Goal: Contribute content: Add original content to the website for others to see

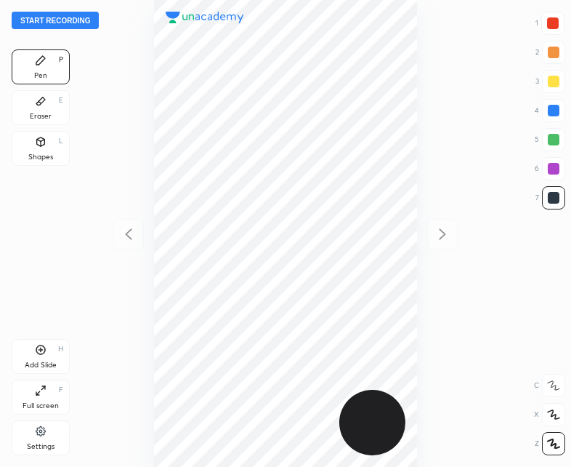
scroll to position [467, 339]
click at [60, 18] on button "Start recording" at bounding box center [55, 20] width 87 height 17
click at [53, 20] on button "End recording" at bounding box center [52, 20] width 81 height 17
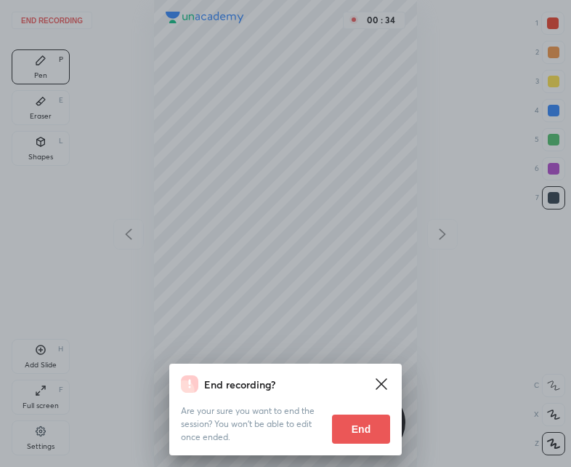
click at [355, 433] on button "End" at bounding box center [361, 428] width 58 height 29
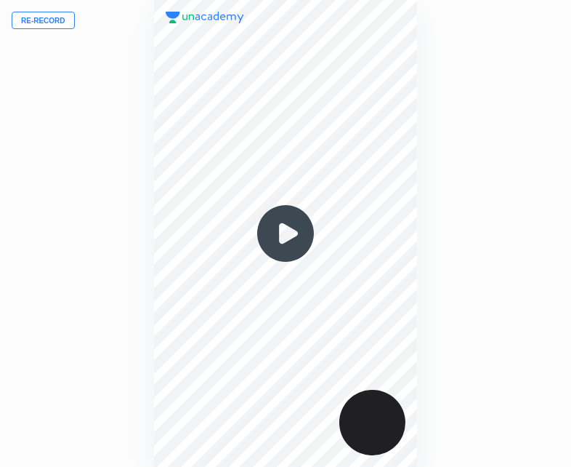
click at [284, 237] on img at bounding box center [286, 233] width 70 height 70
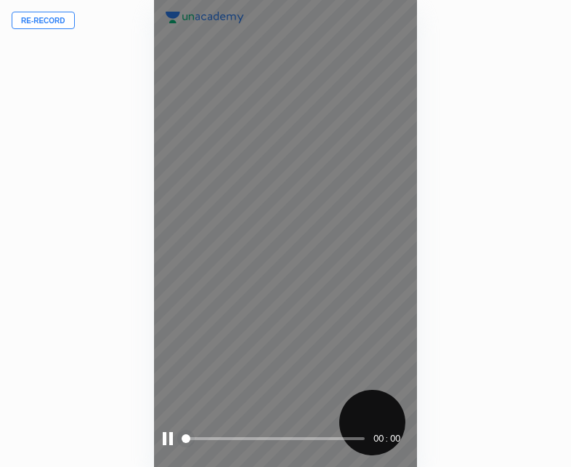
click at [286, 232] on div "00 : 00" at bounding box center [285, 233] width 262 height 467
click at [170, 437] on div at bounding box center [168, 438] width 10 height 13
click at [169, 437] on div at bounding box center [169, 438] width 13 height 13
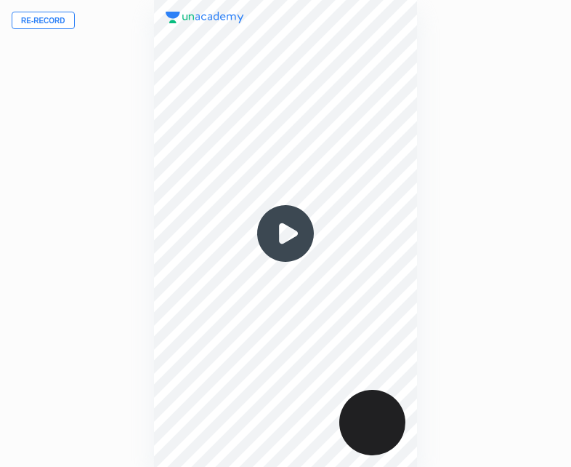
click at [272, 261] on img at bounding box center [286, 233] width 70 height 70
click at [286, 246] on img at bounding box center [286, 233] width 70 height 70
click at [288, 240] on img at bounding box center [286, 233] width 70 height 70
click at [284, 238] on img at bounding box center [286, 233] width 70 height 70
click at [284, 236] on img at bounding box center [286, 233] width 70 height 70
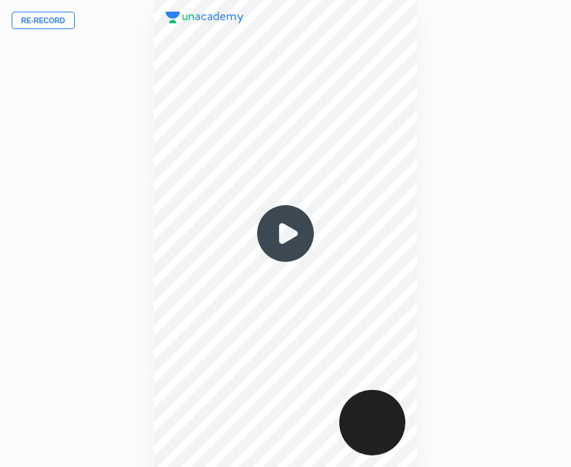
click at [285, 235] on img at bounding box center [286, 233] width 70 height 70
click at [285, 236] on img at bounding box center [286, 233] width 70 height 70
click at [284, 239] on img at bounding box center [286, 233] width 70 height 70
click at [274, 238] on img at bounding box center [286, 233] width 70 height 70
click at [273, 237] on img at bounding box center [286, 233] width 70 height 70
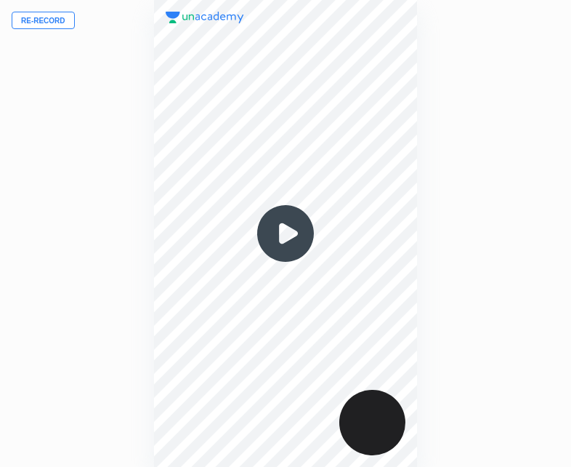
click at [273, 237] on img at bounding box center [286, 233] width 70 height 70
click at [274, 237] on img at bounding box center [286, 233] width 70 height 70
click at [276, 238] on img at bounding box center [286, 233] width 70 height 70
click at [280, 234] on img at bounding box center [286, 233] width 70 height 70
click at [47, 22] on button "Re-record" at bounding box center [43, 20] width 63 height 17
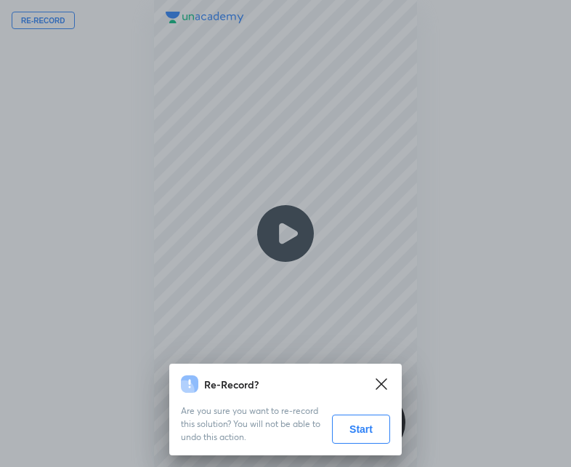
click at [355, 430] on button "Start" at bounding box center [361, 428] width 58 height 29
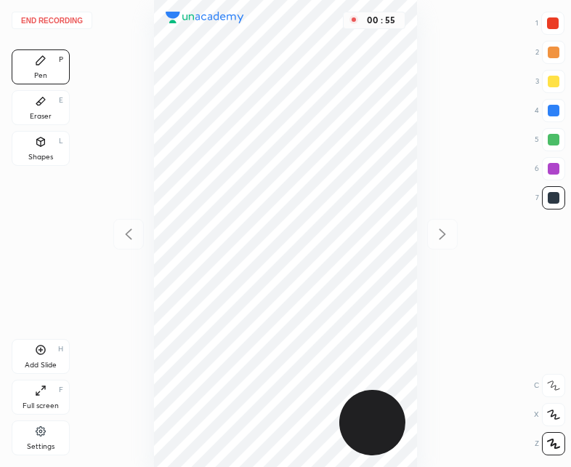
click at [54, 17] on button "End recording" at bounding box center [52, 20] width 81 height 17
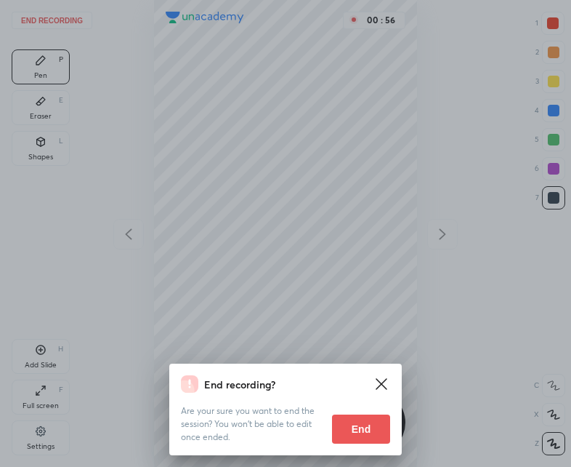
click at [366, 436] on button "End" at bounding box center [361, 428] width 58 height 29
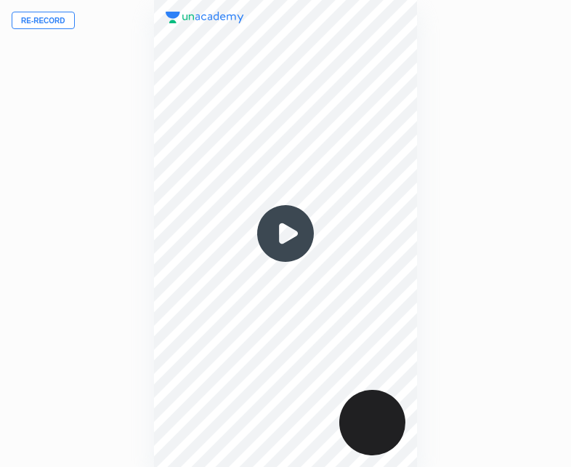
click at [40, 22] on button "Re-record" at bounding box center [43, 20] width 63 height 17
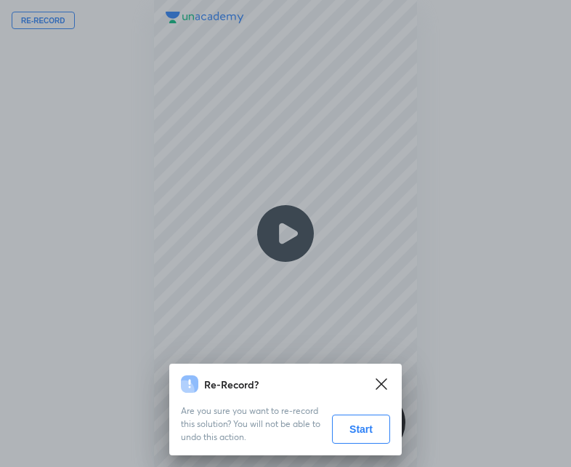
click at [360, 426] on button "Start" at bounding box center [361, 428] width 58 height 29
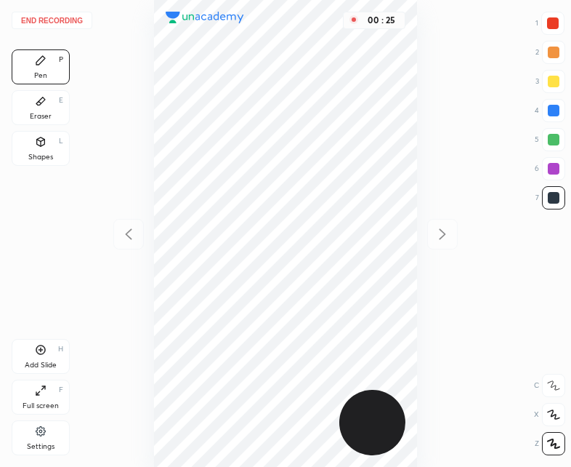
click at [40, 148] on div "Shapes L" at bounding box center [41, 148] width 58 height 35
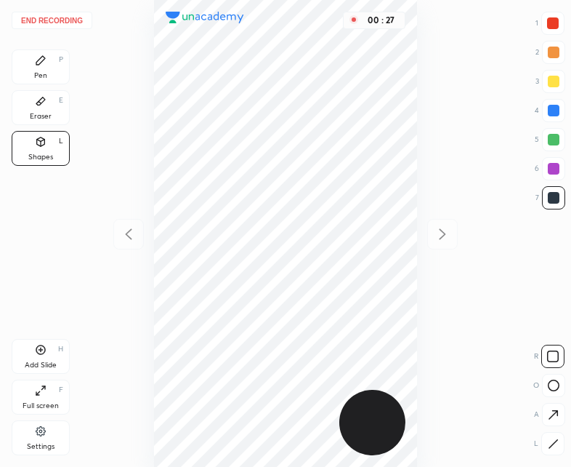
click at [555, 446] on icon at bounding box center [553, 443] width 11 height 11
click at [58, 75] on div "Pen P" at bounding box center [41, 66] width 58 height 35
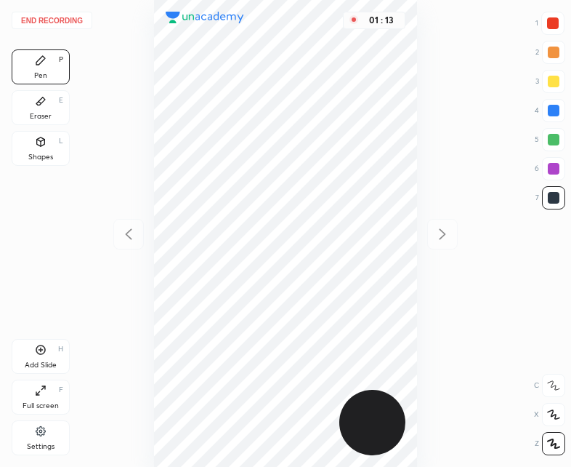
click at [39, 109] on div "Eraser E" at bounding box center [41, 107] width 58 height 35
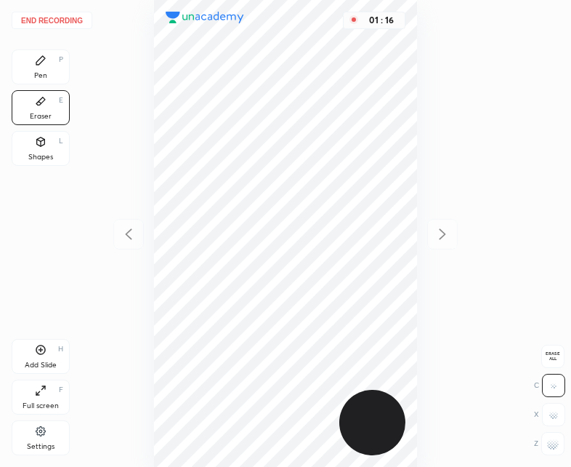
click at [42, 72] on div "Pen" at bounding box center [40, 75] width 13 height 7
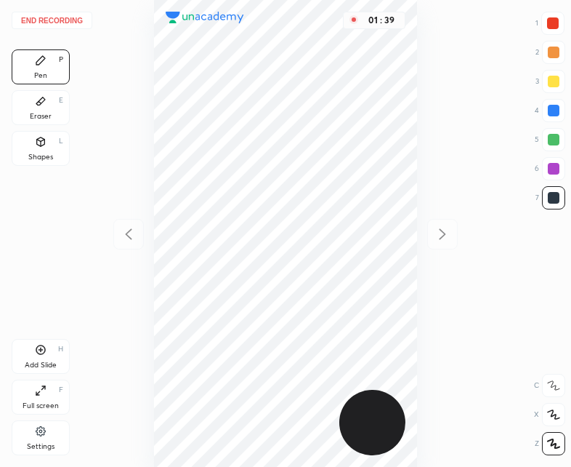
click at [51, 118] on div "Eraser" at bounding box center [41, 116] width 22 height 7
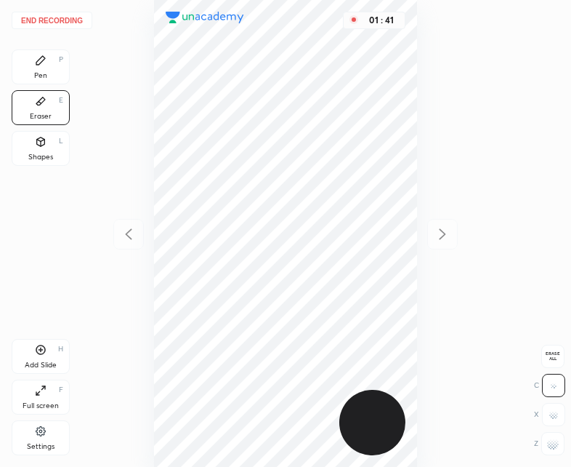
click at [28, 55] on div "Pen P" at bounding box center [41, 66] width 58 height 35
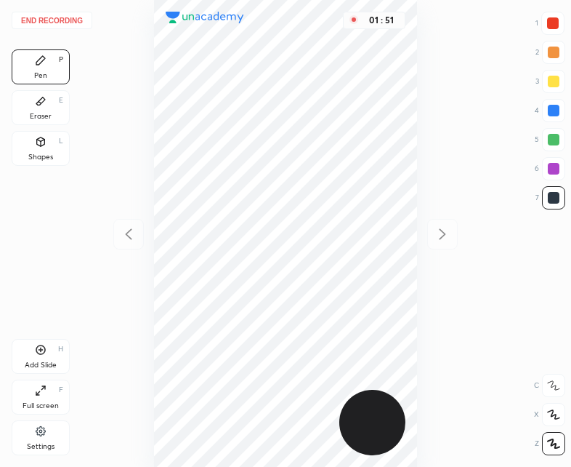
click at [44, 364] on div "Add Slide" at bounding box center [41, 364] width 32 height 7
click at [128, 228] on icon at bounding box center [128, 233] width 17 height 17
click at [440, 238] on icon at bounding box center [442, 234] width 7 height 11
click at [129, 230] on icon at bounding box center [128, 233] width 17 height 17
click at [445, 236] on icon at bounding box center [442, 233] width 17 height 17
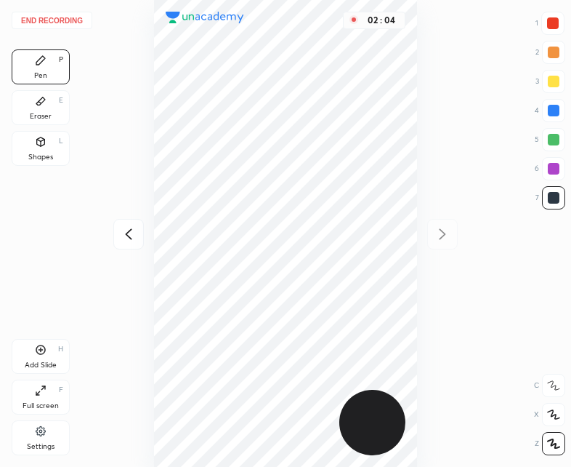
click at [130, 236] on icon at bounding box center [128, 233] width 17 height 17
click at [439, 233] on icon at bounding box center [442, 233] width 17 height 17
click at [137, 234] on icon at bounding box center [128, 233] width 17 height 17
click at [443, 233] on icon at bounding box center [442, 234] width 7 height 11
click at [41, 351] on icon at bounding box center [41, 350] width 12 height 12
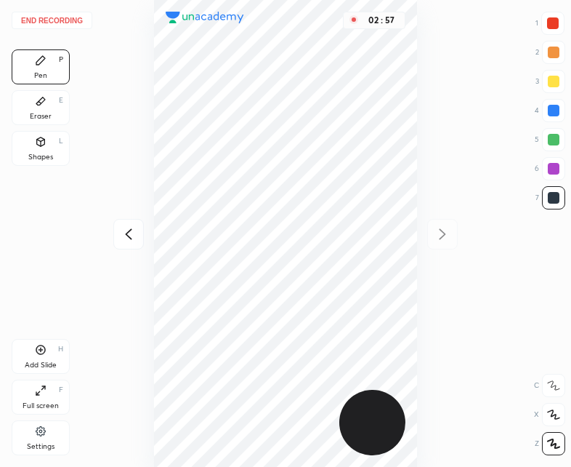
click at [121, 245] on div at bounding box center [128, 234] width 31 height 31
click at [444, 228] on icon at bounding box center [442, 233] width 17 height 17
click at [39, 149] on div "Shapes L" at bounding box center [41, 148] width 58 height 35
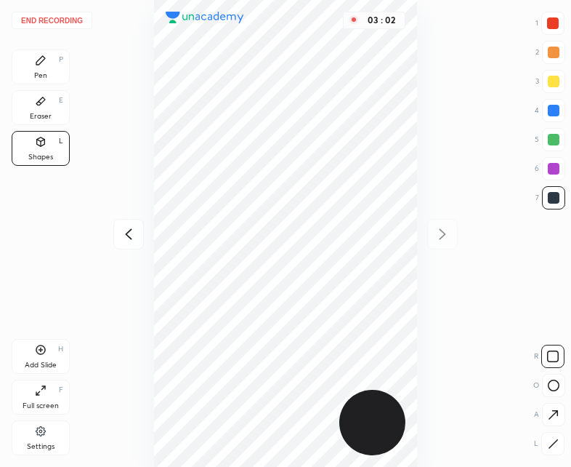
click at [63, 60] on div "Pen P" at bounding box center [41, 66] width 58 height 35
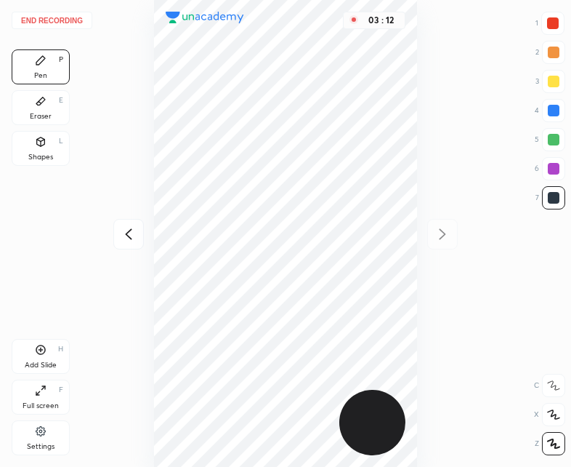
click at [143, 225] on div at bounding box center [128, 234] width 31 height 31
click at [123, 233] on icon at bounding box center [128, 233] width 17 height 17
click at [122, 235] on div "03 : 13" at bounding box center [285, 233] width 339 height 467
click at [436, 231] on icon at bounding box center [442, 233] width 17 height 17
click at [435, 233] on icon at bounding box center [442, 233] width 17 height 17
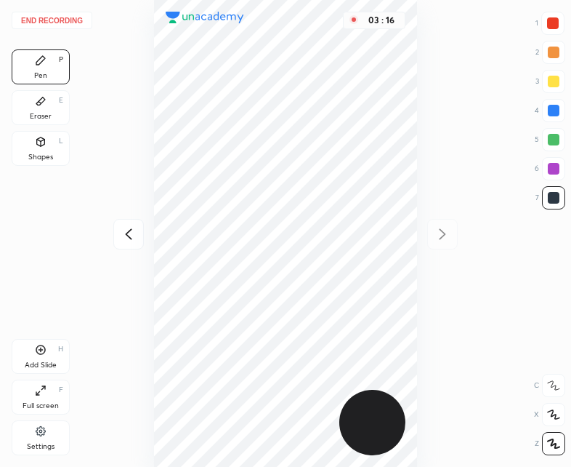
click at [57, 18] on button "End recording" at bounding box center [52, 20] width 81 height 17
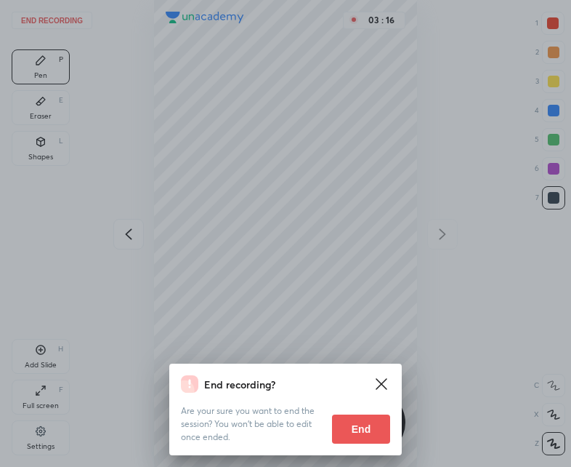
click at [352, 435] on button "End" at bounding box center [361, 428] width 58 height 29
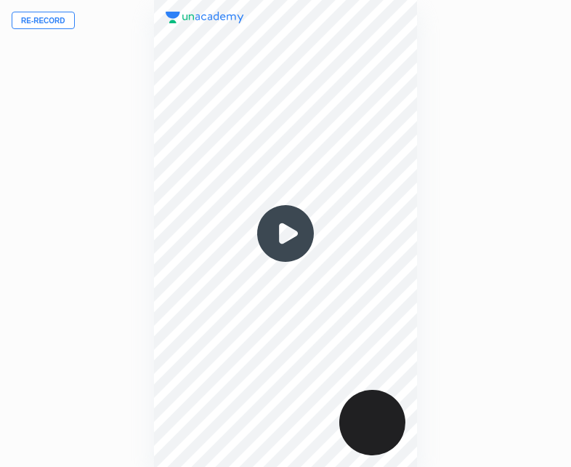
click at [292, 233] on img at bounding box center [286, 233] width 70 height 70
